Goal: Information Seeking & Learning: Learn about a topic

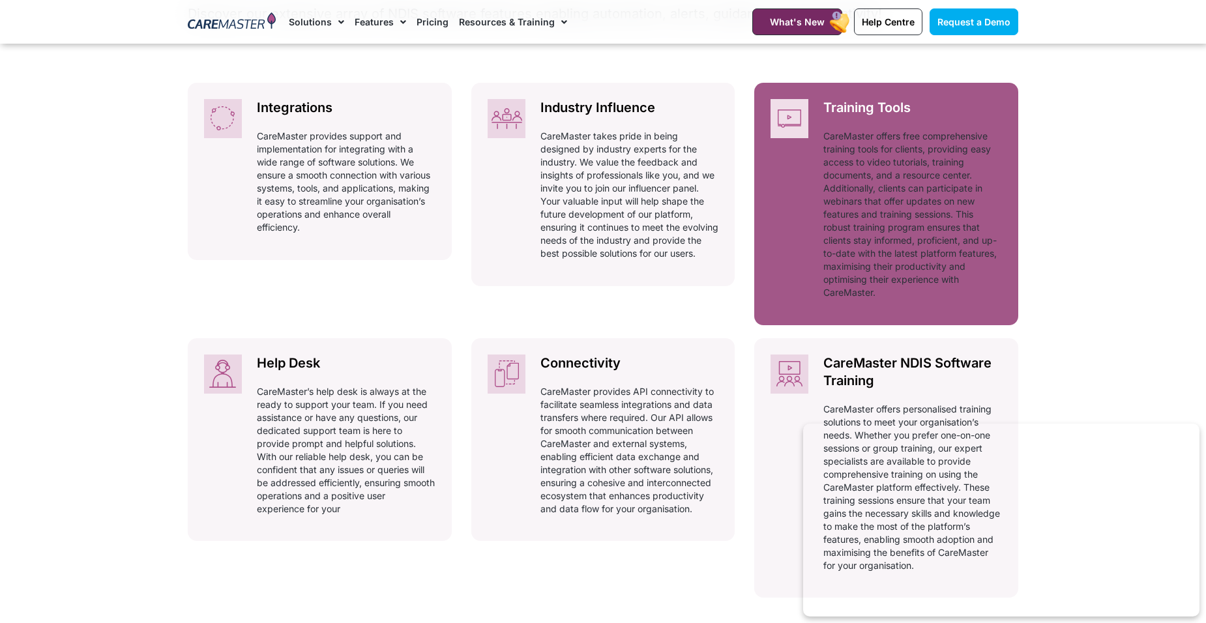
scroll to position [675, 0]
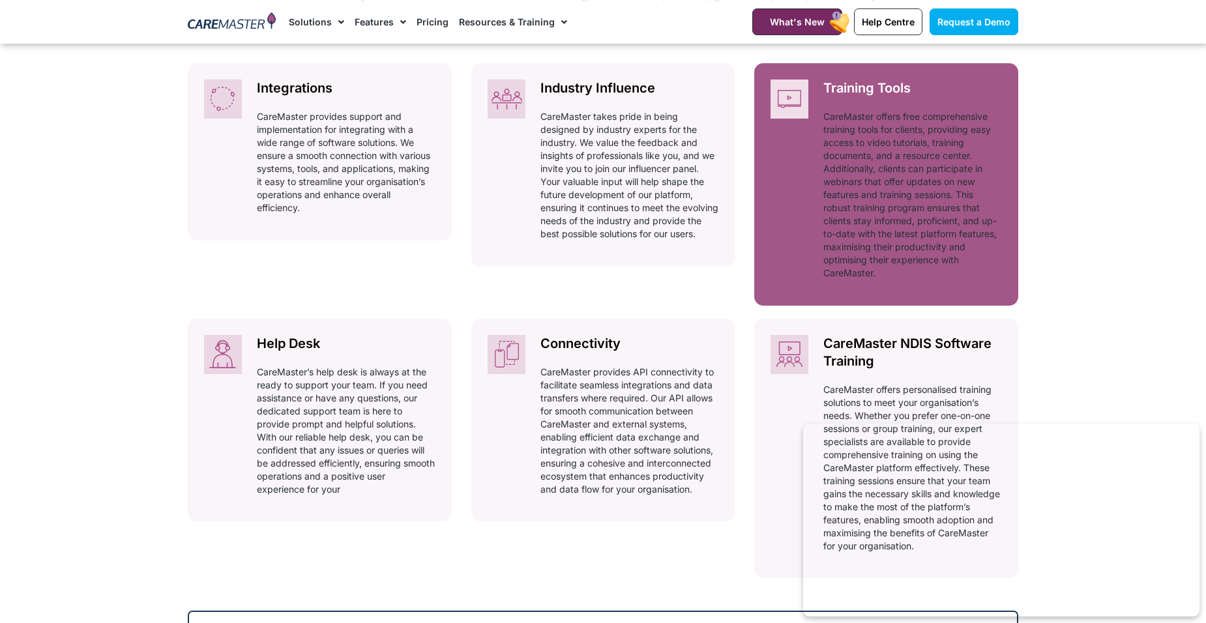
click at [868, 225] on p "CareMaster offers free comprehensive training tools for clients, providing easy…" at bounding box center [912, 195] width 179 height 170
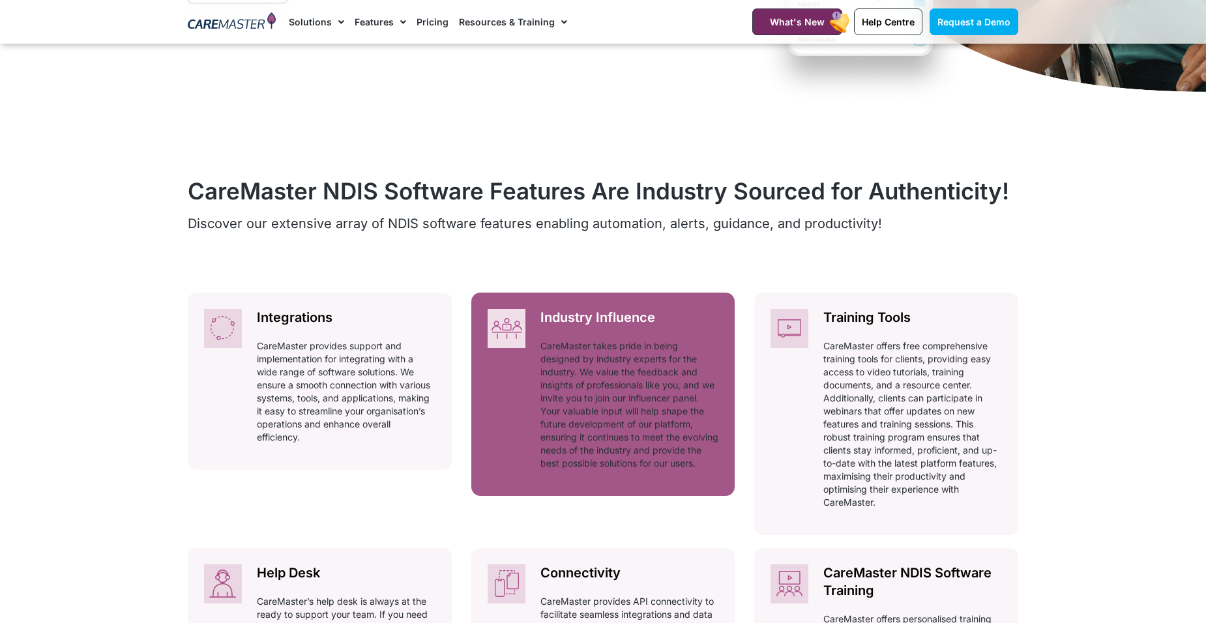
scroll to position [544, 0]
